Goal: Find specific page/section: Find specific page/section

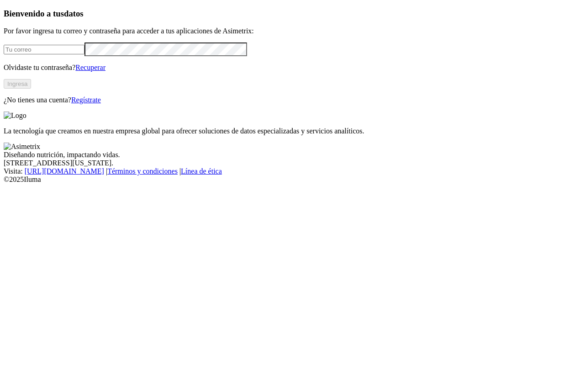
type input "[EMAIL_ADDRESS][DOMAIN_NAME]"
click at [31, 89] on button "Ingresa" at bounding box center [17, 84] width 27 height 10
